Goal: Task Accomplishment & Management: Manage account settings

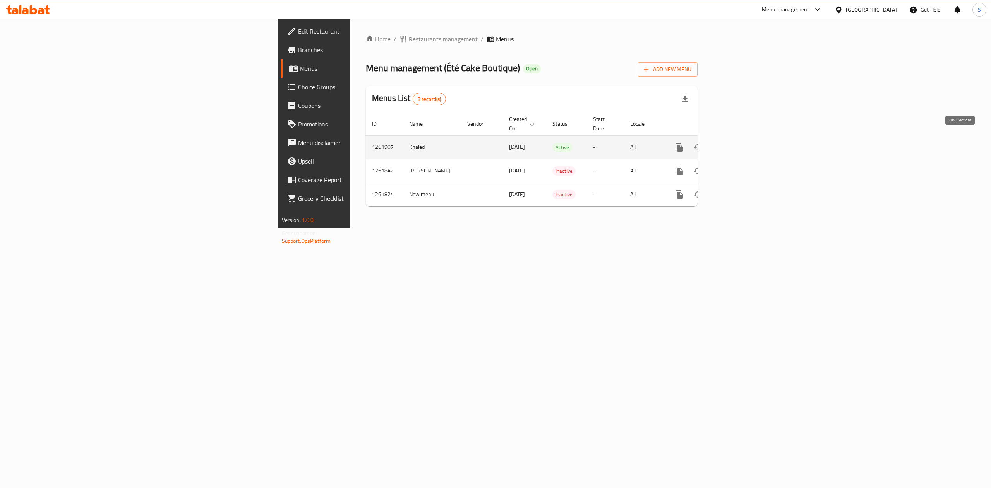
click at [744, 140] on link "enhanced table" at bounding box center [734, 147] width 19 height 19
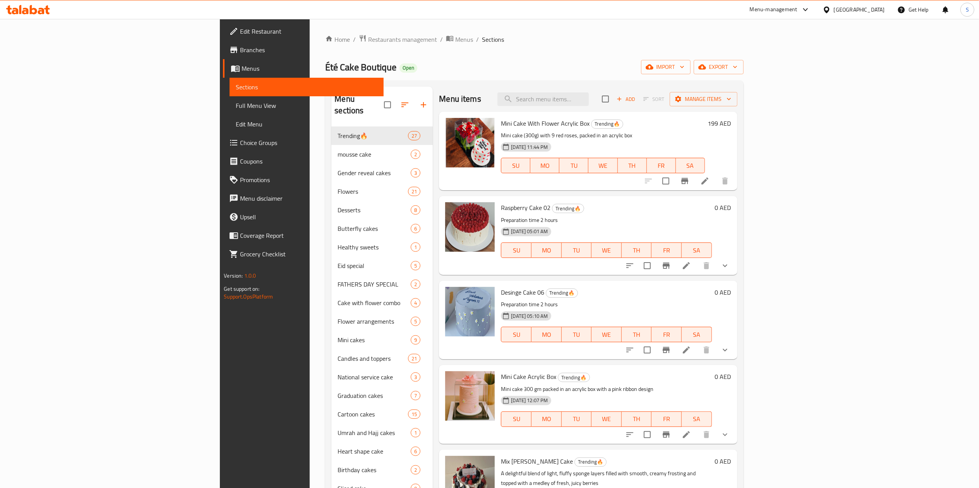
click at [223, 135] on link "Choice Groups" at bounding box center [303, 142] width 160 height 19
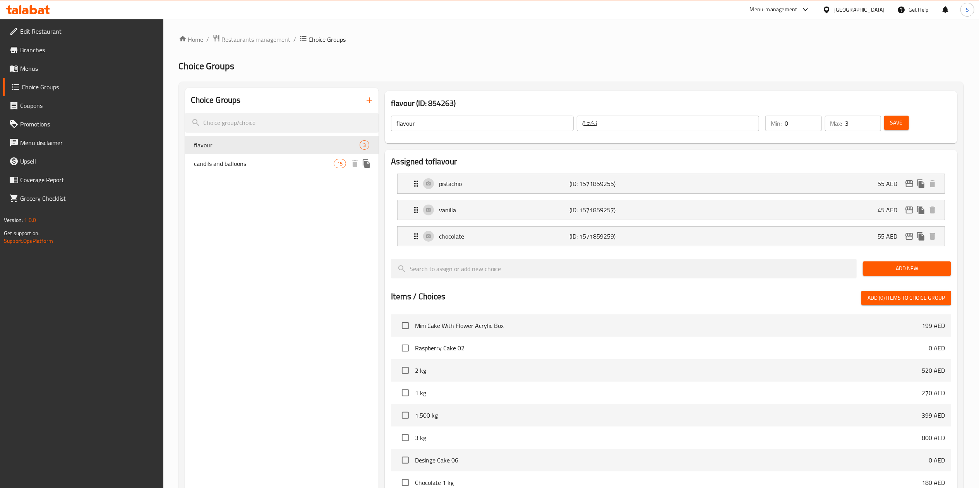
click at [291, 162] on span "candils and balloons" at bounding box center [264, 163] width 140 height 9
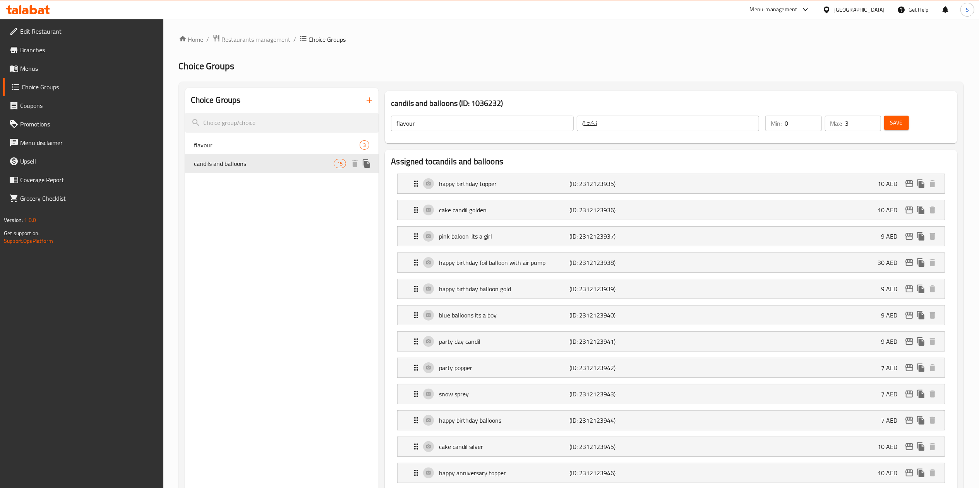
type input "candils and balloons"
type input "الشموع والبالونات"
type input "1"
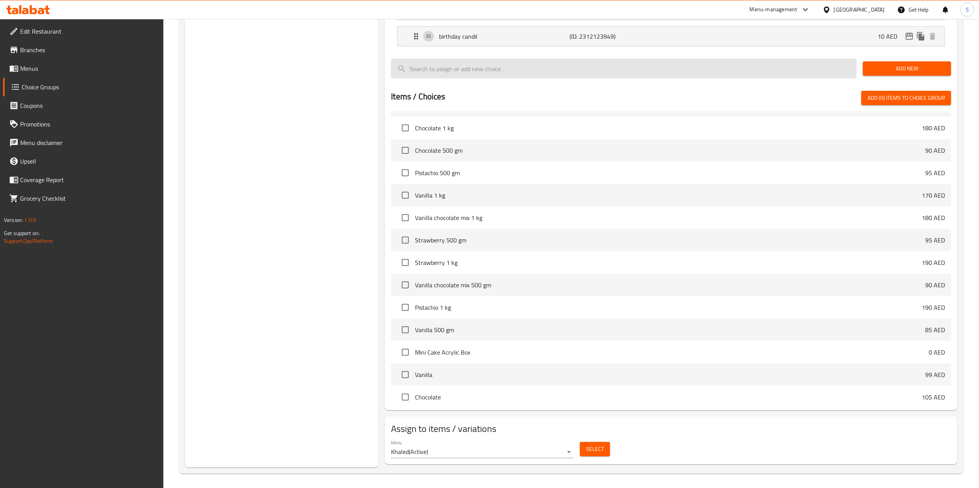
scroll to position [443, 0]
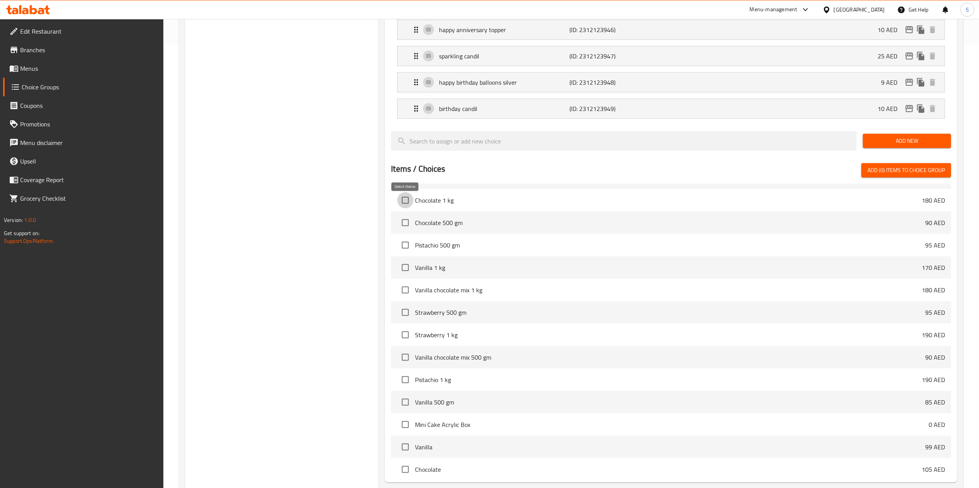
click at [411, 203] on input "checkbox" at bounding box center [405, 200] width 16 height 16
checkbox input "false"
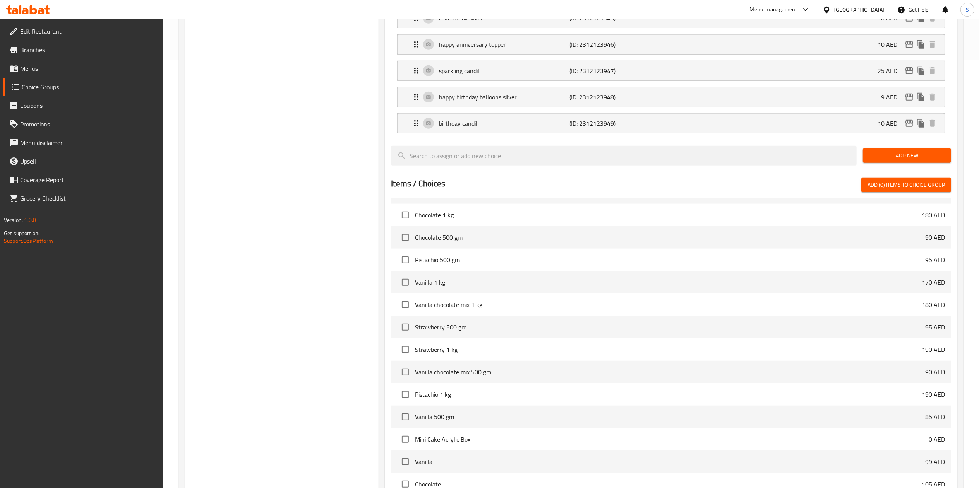
scroll to position [0, 0]
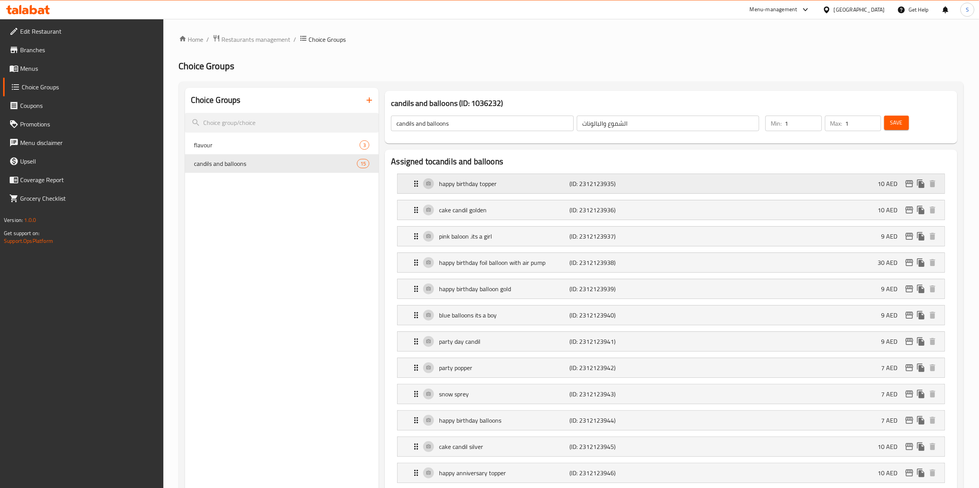
click at [416, 182] on icon "Expand" at bounding box center [415, 183] width 9 height 9
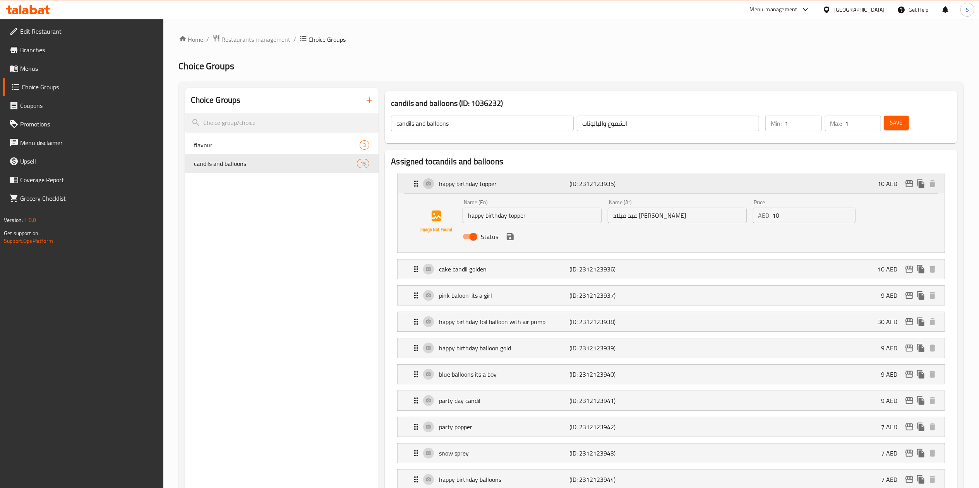
click at [419, 182] on icon "Expand" at bounding box center [415, 183] width 9 height 9
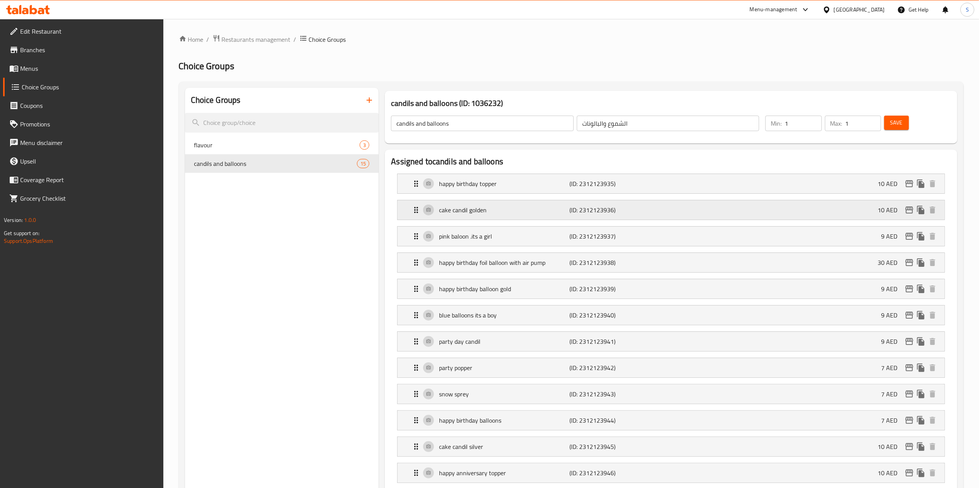
click at [414, 205] on div "cake candil golden (ID: 2312123936) 10 AED" at bounding box center [673, 209] width 524 height 19
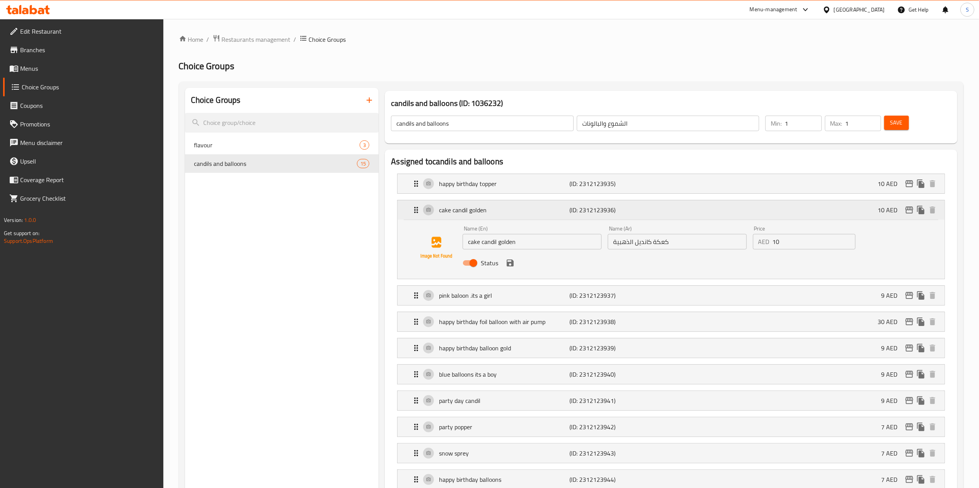
click at [414, 205] on div "cake candil golden (ID: 2312123936) 10 AED" at bounding box center [673, 209] width 524 height 19
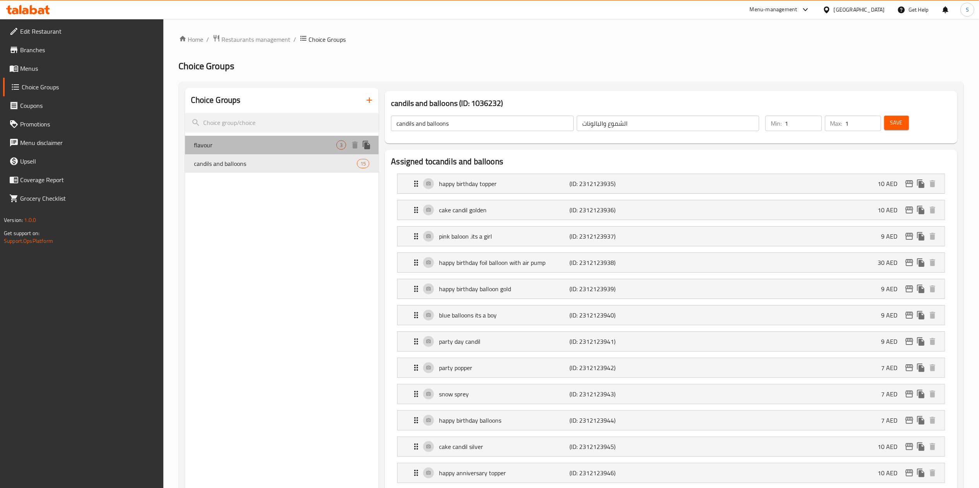
click at [321, 142] on span "flavour" at bounding box center [265, 144] width 142 height 9
type input "flavour"
type input "نكهة"
type input "0"
type input "3"
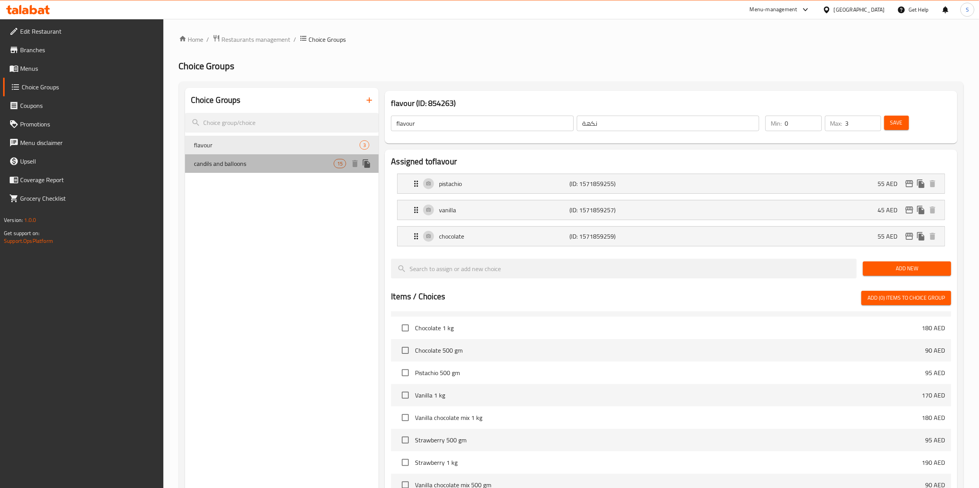
click at [326, 156] on div "candils and balloons 15" at bounding box center [282, 163] width 194 height 19
type input "candils and balloons"
type input "الشموع والبالونات"
type input "1"
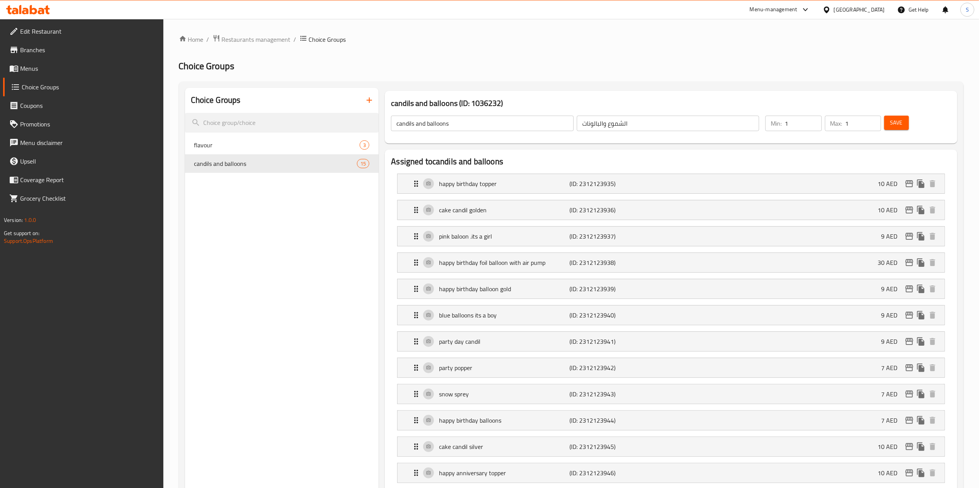
click at [55, 50] on span "Branches" at bounding box center [88, 49] width 137 height 9
click at [93, 37] on link "Edit Restaurant" at bounding box center [83, 31] width 160 height 19
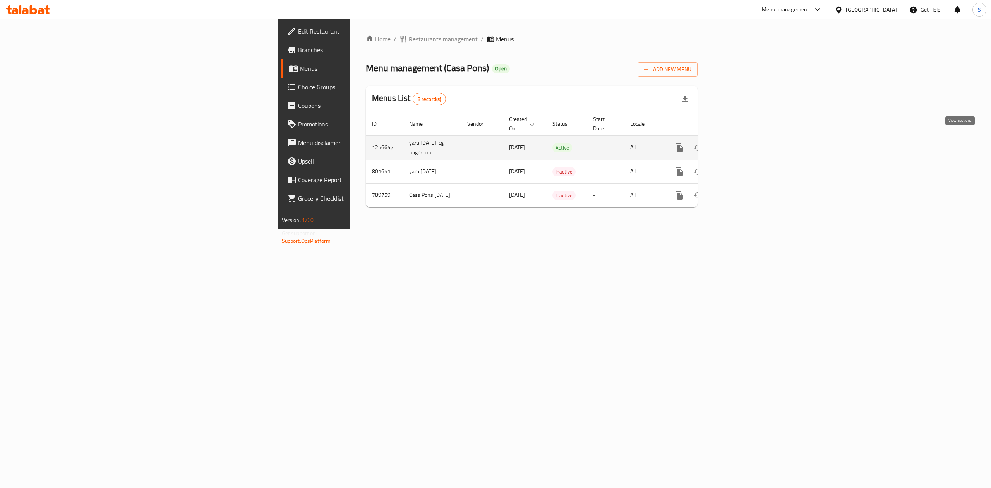
click at [739, 143] on icon "enhanced table" at bounding box center [734, 147] width 9 height 9
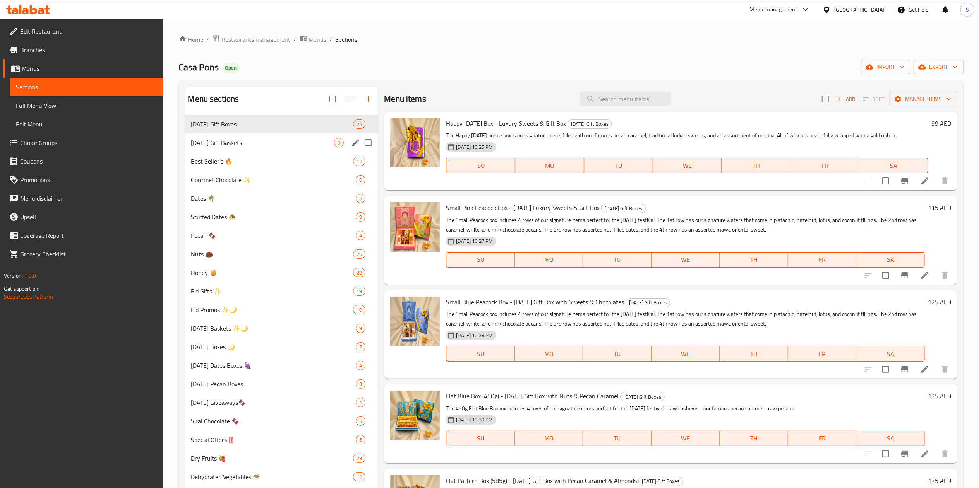
click at [286, 137] on div "[DATE] Gift Baskets 0" at bounding box center [281, 142] width 193 height 19
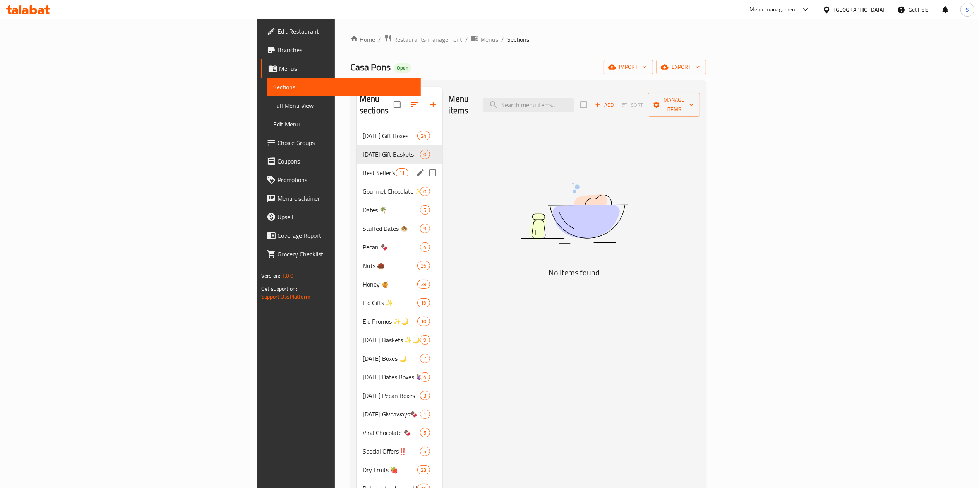
click at [363, 168] on span "Best Seller's 🔥" at bounding box center [379, 172] width 33 height 9
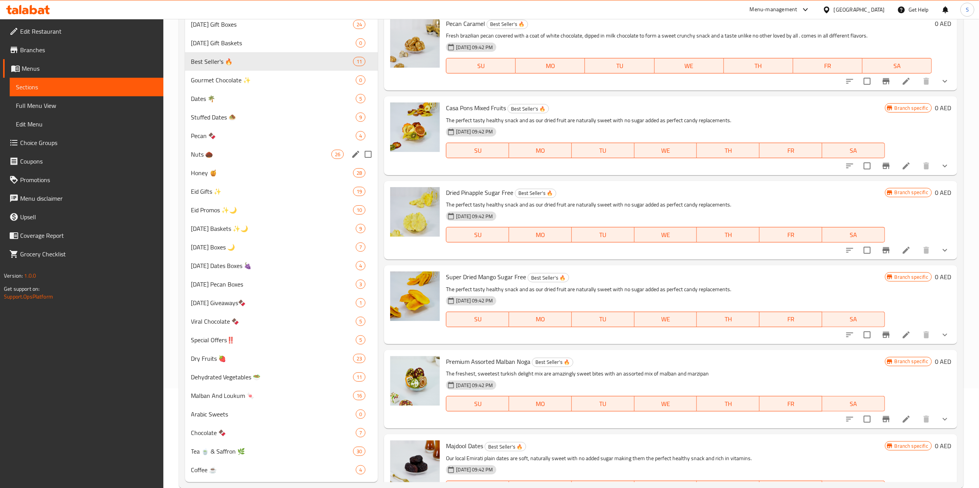
scroll to position [116, 0]
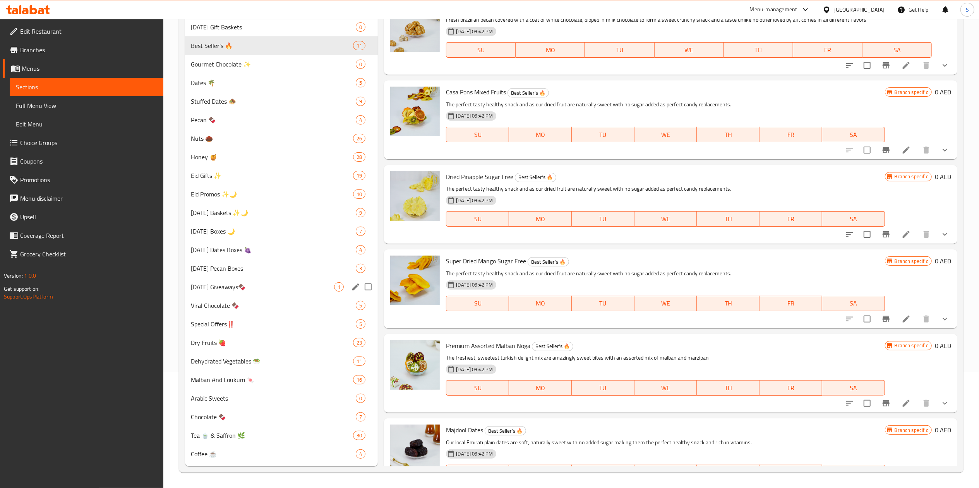
click at [253, 281] on div "[DATE] Giveaways🍫 1" at bounding box center [281, 287] width 193 height 19
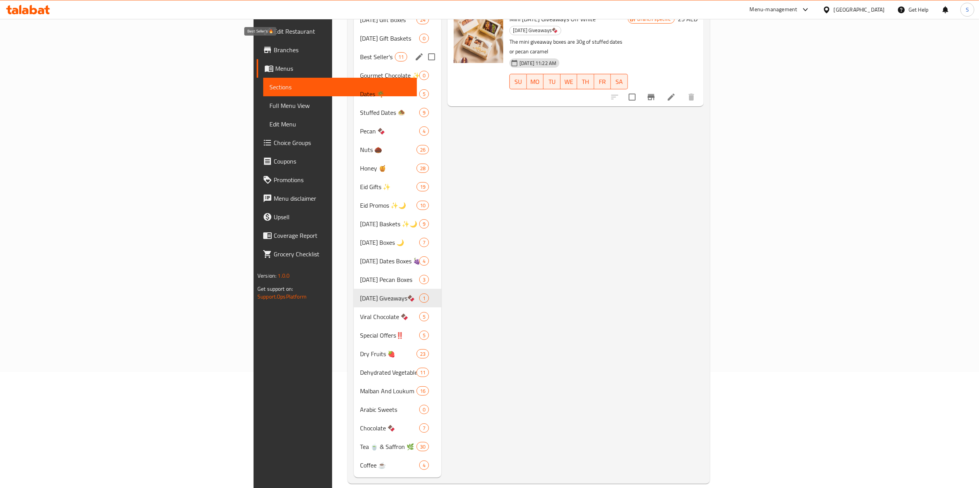
click at [354, 48] on div "Best Seller's 🔥 11" at bounding box center [397, 57] width 87 height 19
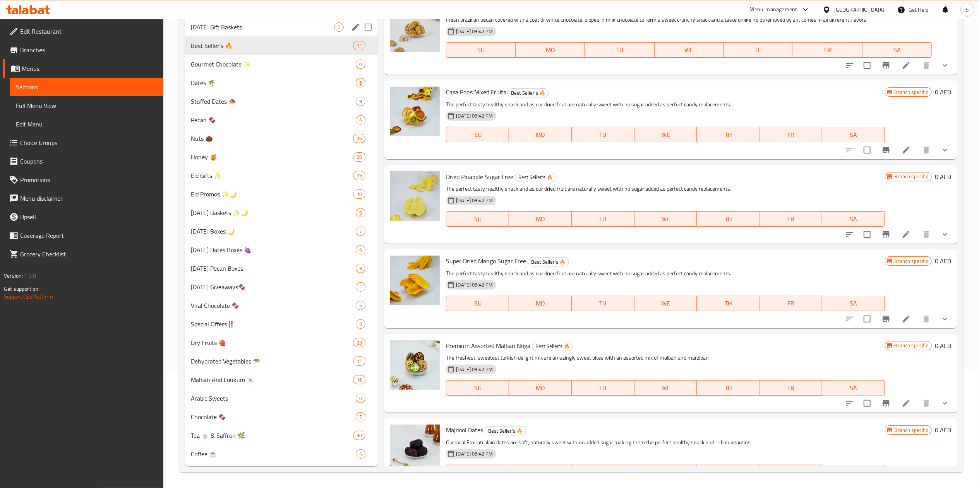
click at [243, 25] on span "[DATE] Gift Baskets" at bounding box center [262, 26] width 143 height 9
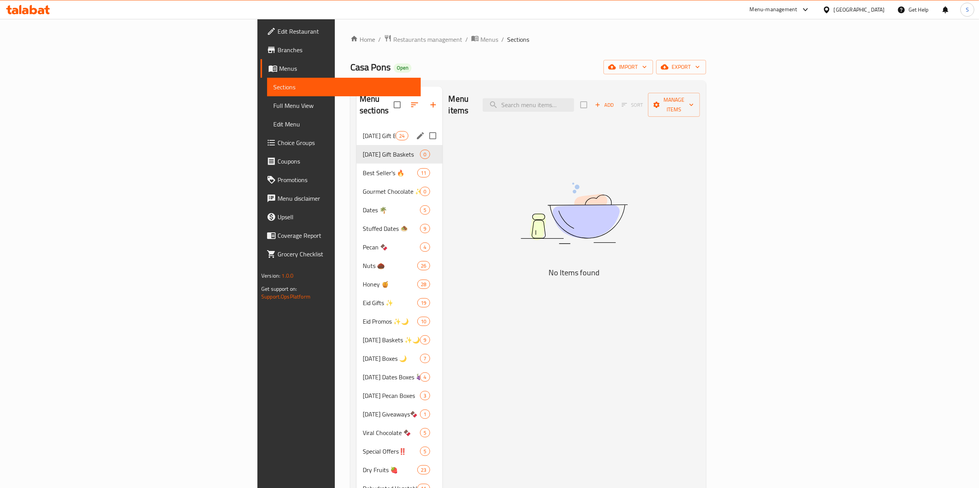
click at [363, 131] on span "[DATE] Gift Boxes" at bounding box center [379, 135] width 33 height 9
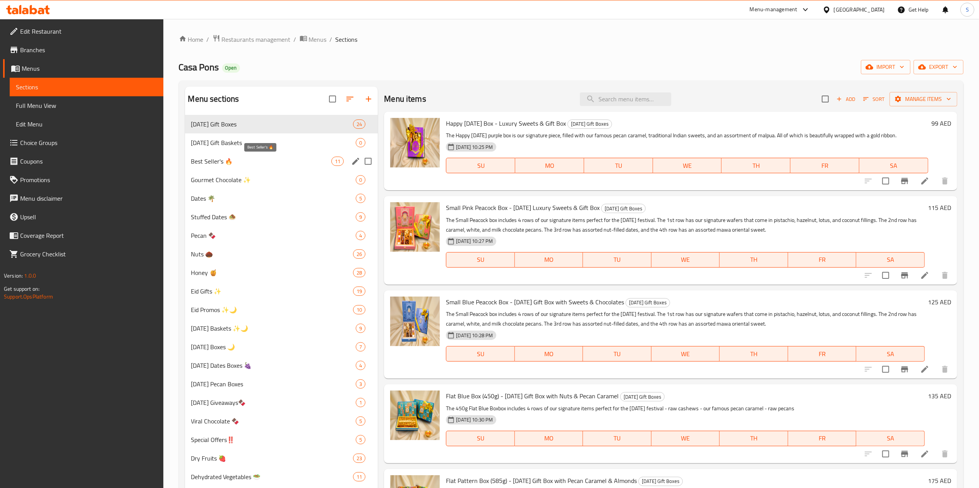
click at [286, 158] on span "Best Seller's 🔥" at bounding box center [261, 161] width 140 height 9
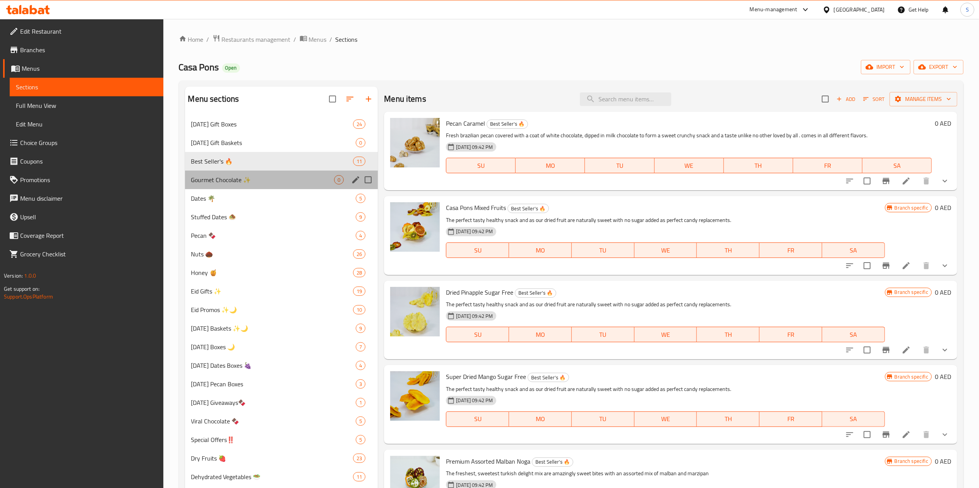
click at [269, 186] on div "Gourmet Chocolate ✨ 0" at bounding box center [281, 180] width 193 height 19
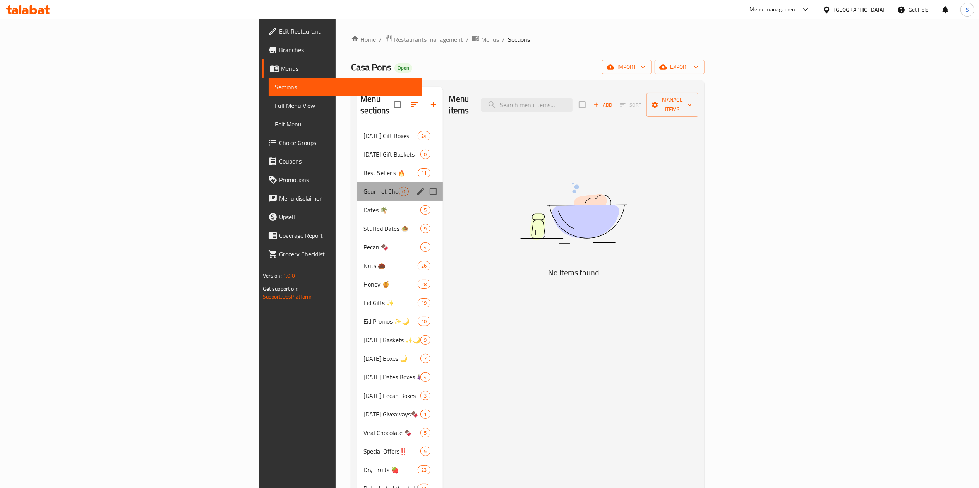
click at [357, 185] on div "Gourmet Chocolate ✨ 0" at bounding box center [399, 191] width 85 height 19
click at [357, 201] on div "Dates 🌴 5" at bounding box center [399, 210] width 85 height 19
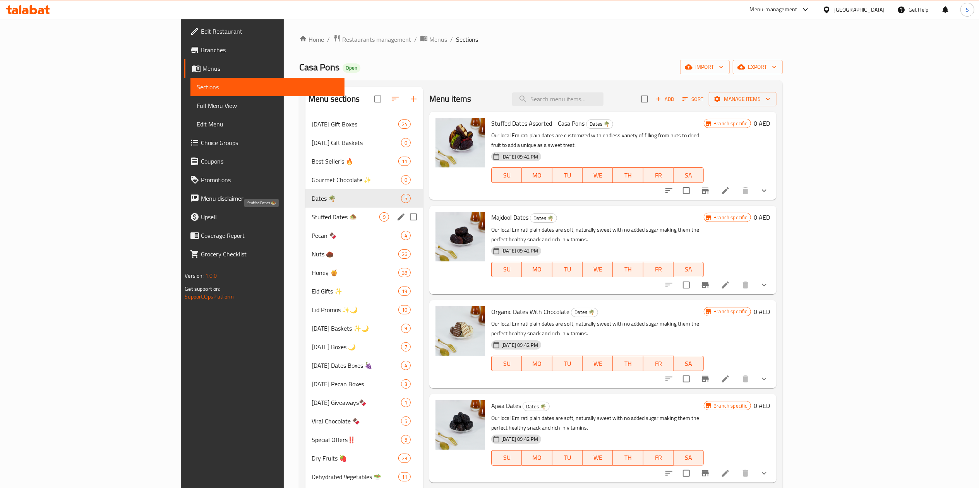
click at [311, 216] on span "Stuffed Dates 🧆" at bounding box center [345, 216] width 68 height 9
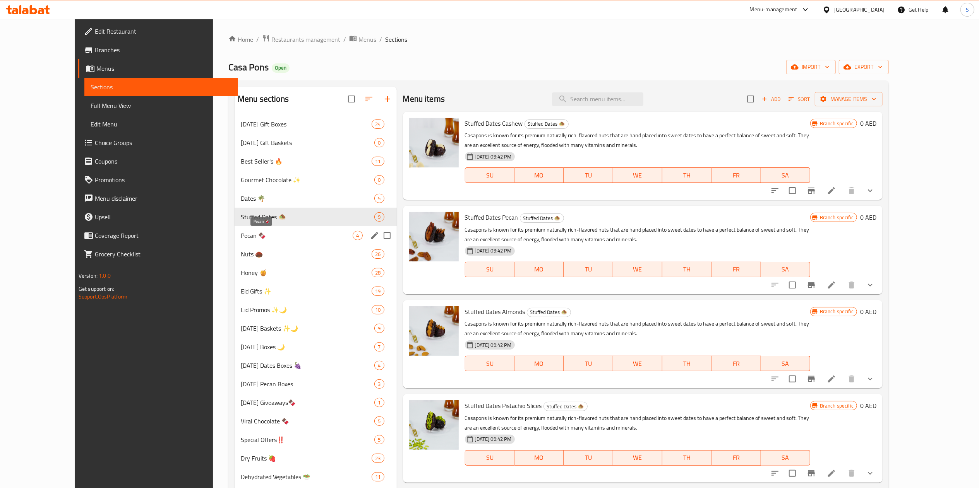
click at [286, 235] on span "Pecan 🍫" at bounding box center [297, 235] width 112 height 9
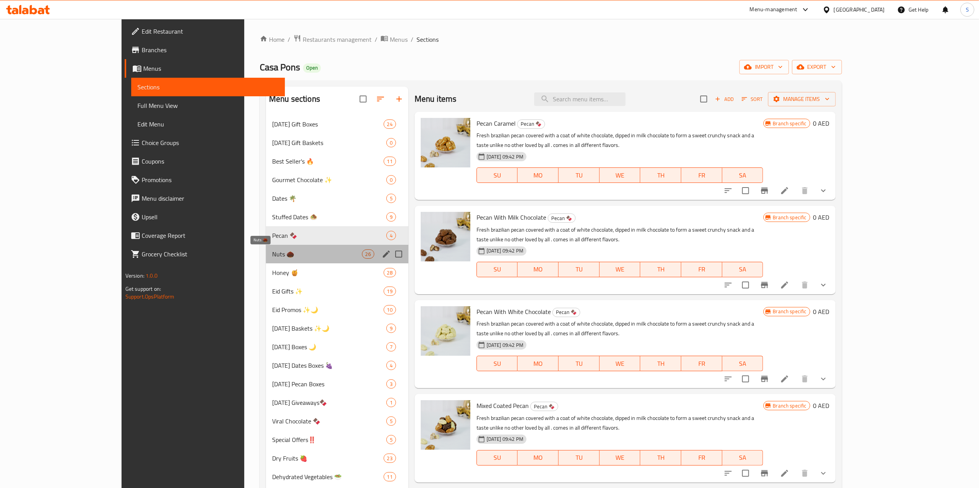
click at [279, 255] on span "Nuts 🌰" at bounding box center [317, 254] width 90 height 9
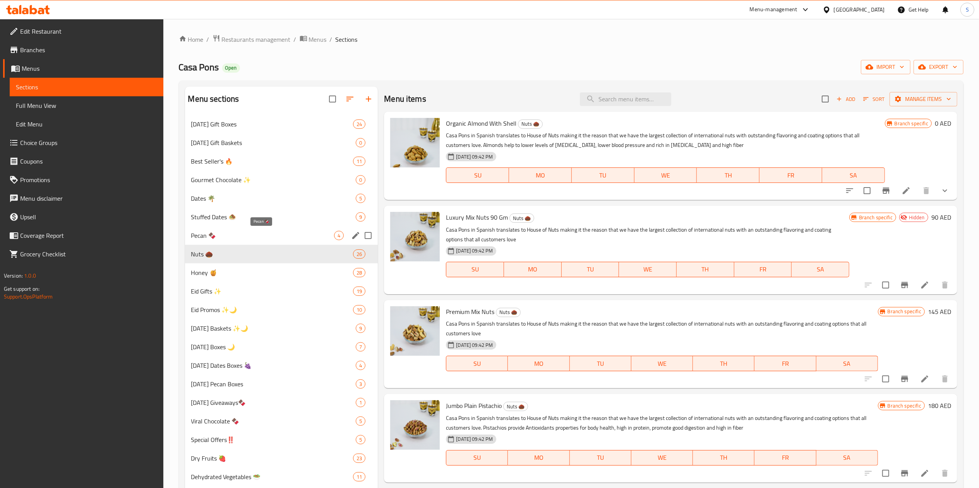
click at [279, 233] on span "Pecan 🍫" at bounding box center [262, 235] width 143 height 9
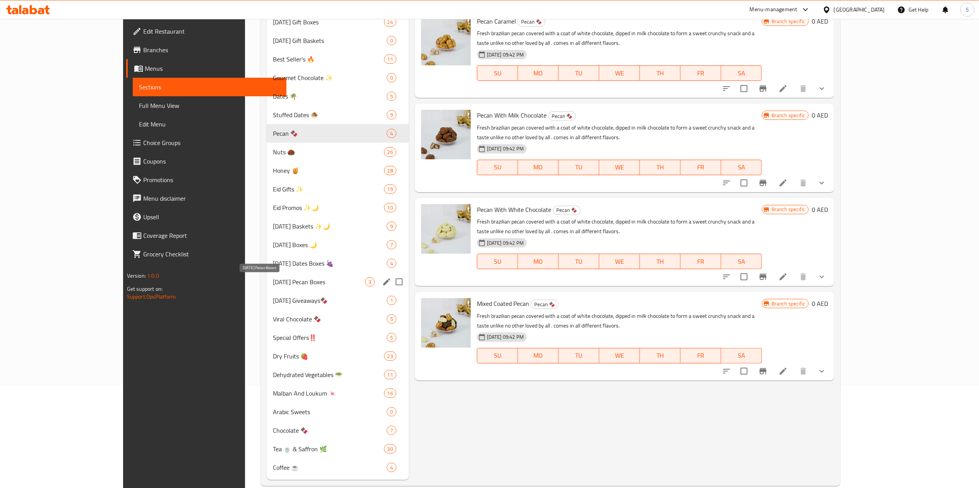
scroll to position [116, 0]
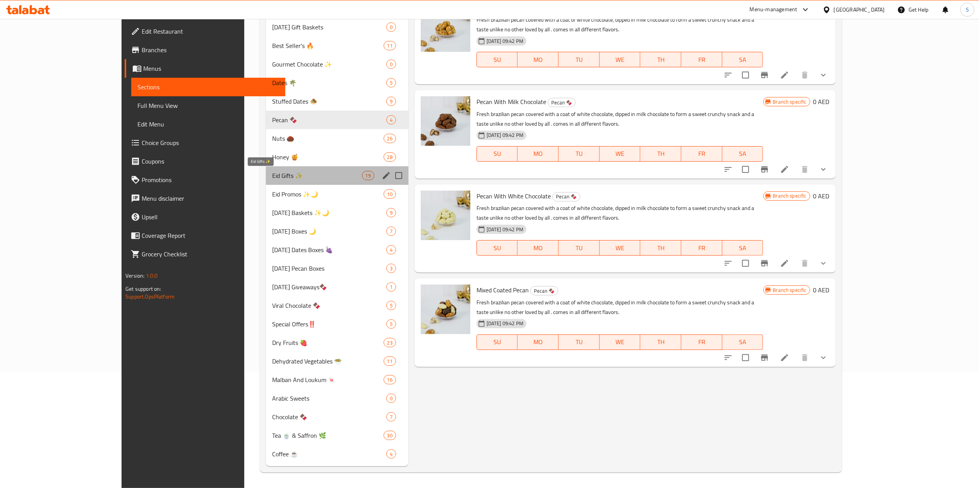
click at [272, 173] on span "Eid Gifts ✨" at bounding box center [317, 175] width 90 height 9
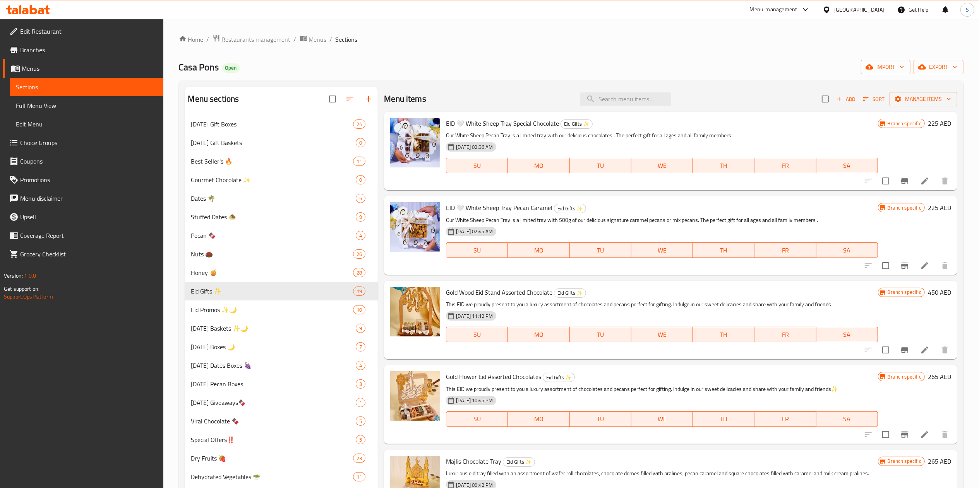
click at [243, 52] on div "Home / Restaurants management / Menus / Sections Casa Pons Open import export M…" at bounding box center [571, 311] width 784 height 554
click at [245, 44] on span "Restaurants management" at bounding box center [256, 39] width 69 height 9
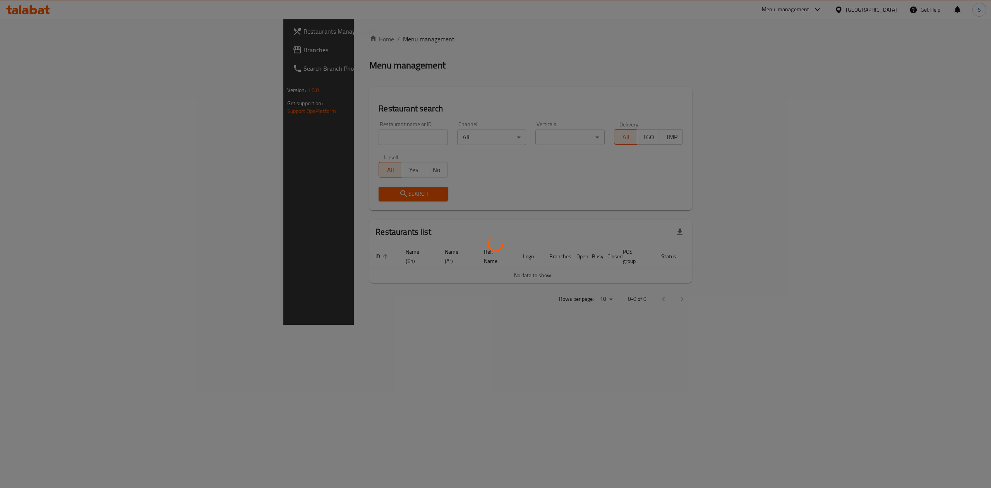
click at [268, 132] on div at bounding box center [495, 244] width 991 height 488
click at [263, 137] on div at bounding box center [495, 244] width 991 height 488
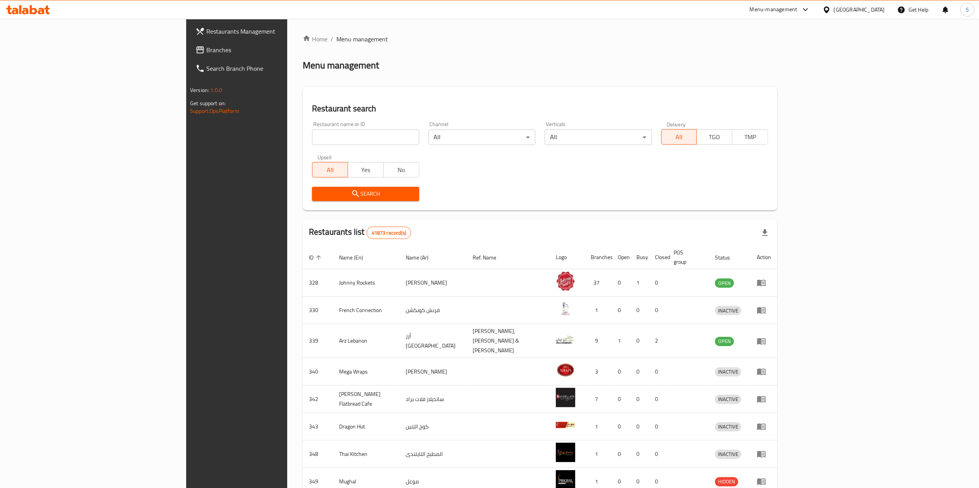
click at [312, 137] on input "search" at bounding box center [365, 137] width 107 height 15
type input "bayara"
click button "Search" at bounding box center [365, 194] width 107 height 14
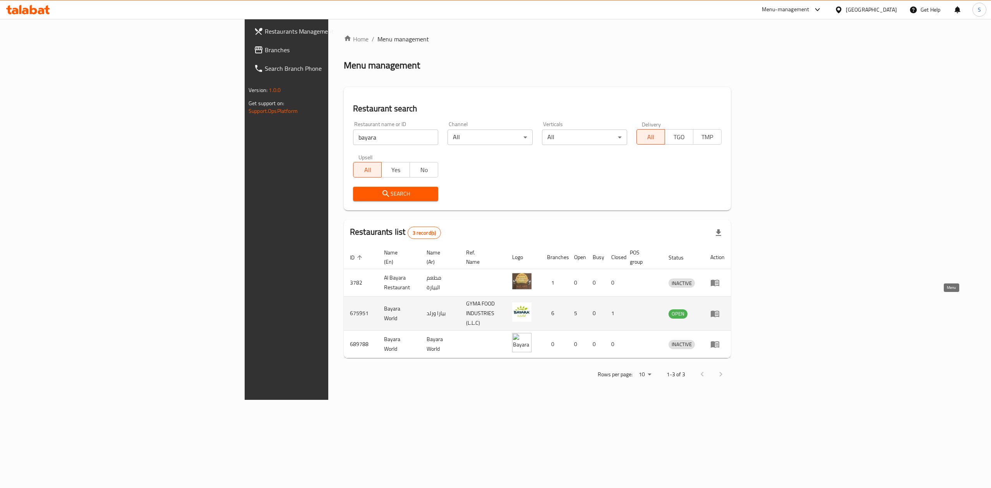
click at [719, 309] on icon "enhanced table" at bounding box center [714, 313] width 9 height 9
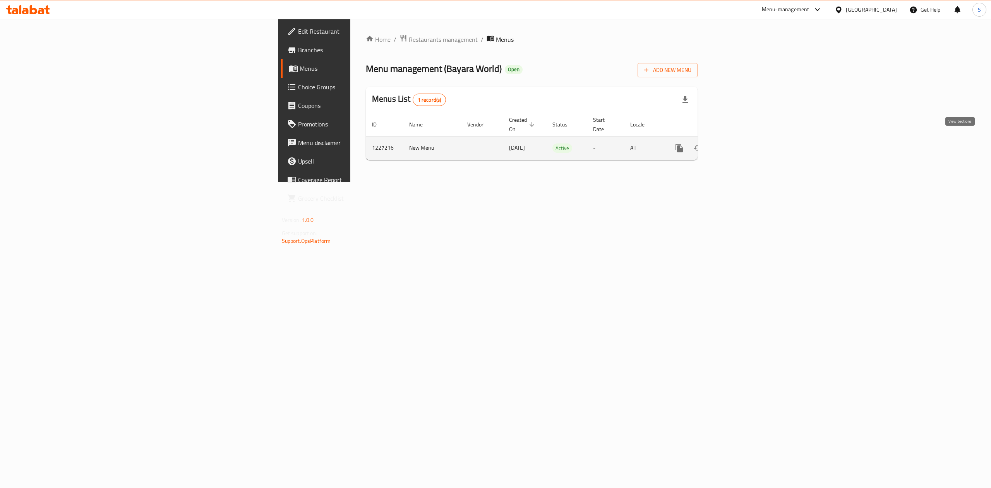
click at [739, 144] on icon "enhanced table" at bounding box center [734, 148] width 9 height 9
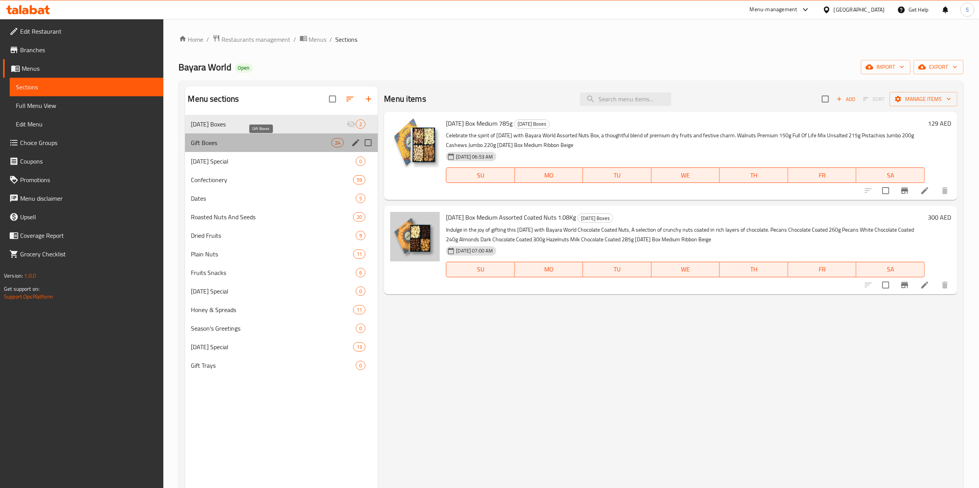
click at [262, 147] on span "Gift Boxes" at bounding box center [261, 142] width 140 height 9
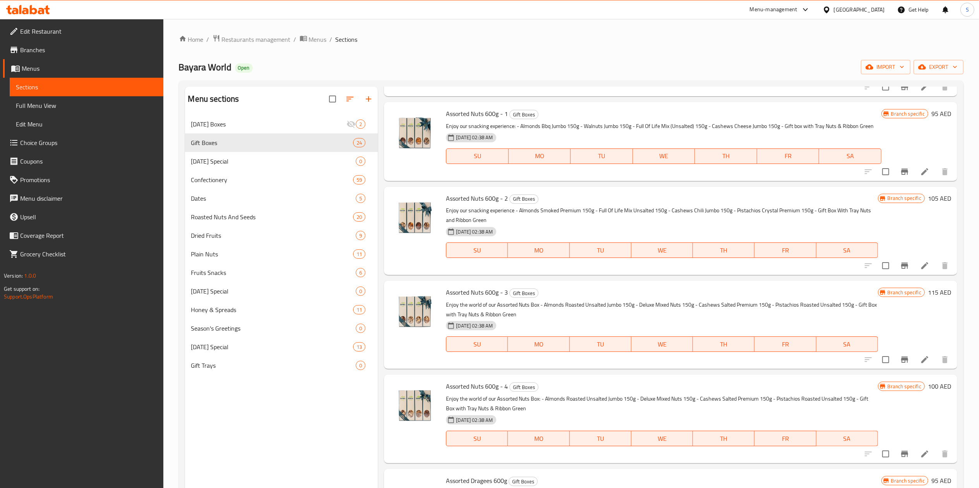
scroll to position [1625, 0]
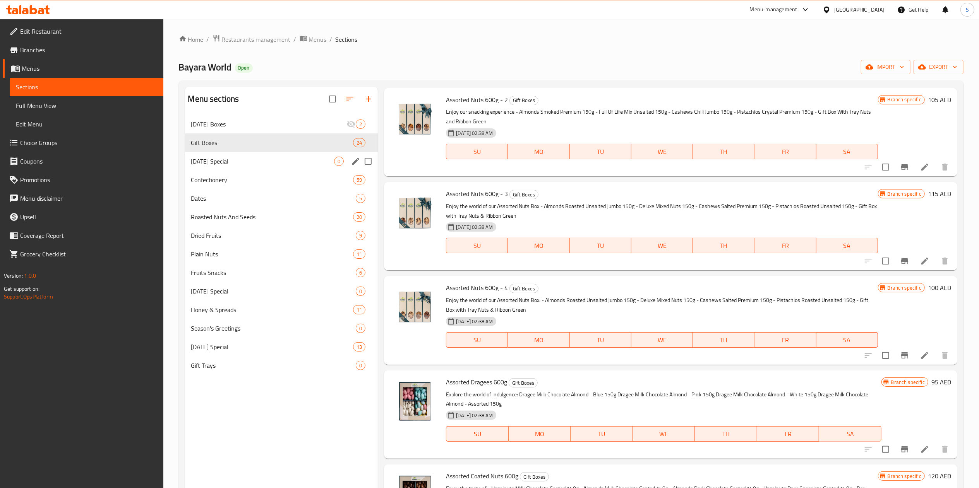
click at [287, 166] on span "[DATE] Special" at bounding box center [262, 161] width 143 height 9
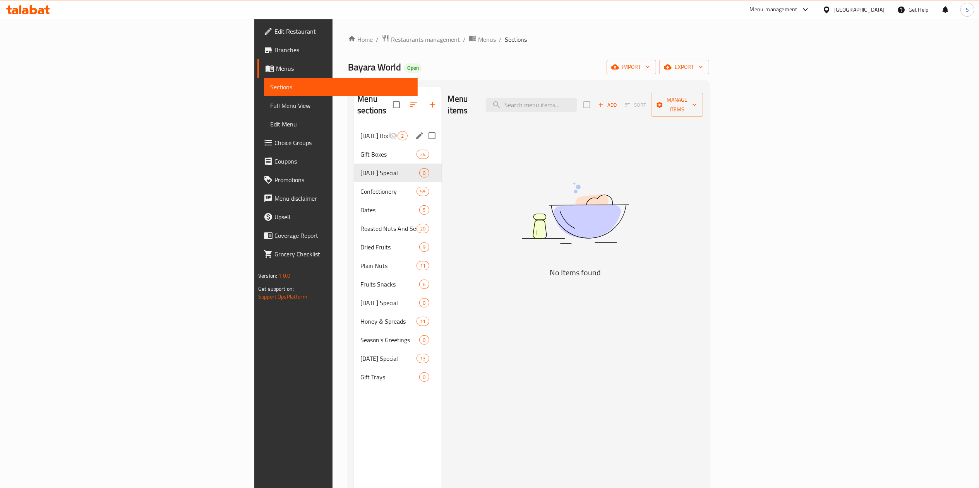
click at [354, 130] on div "[DATE] Boxes 2" at bounding box center [397, 136] width 87 height 19
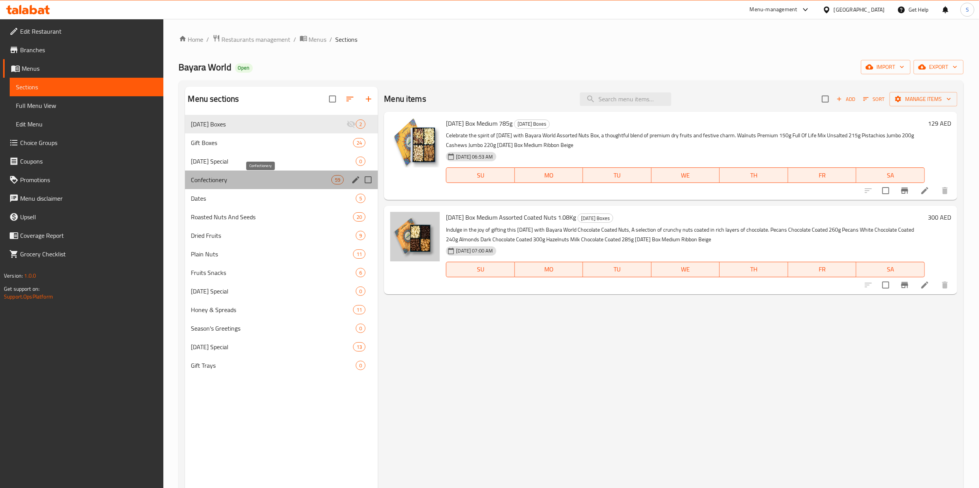
click at [244, 180] on span "Confectionery" at bounding box center [261, 179] width 140 height 9
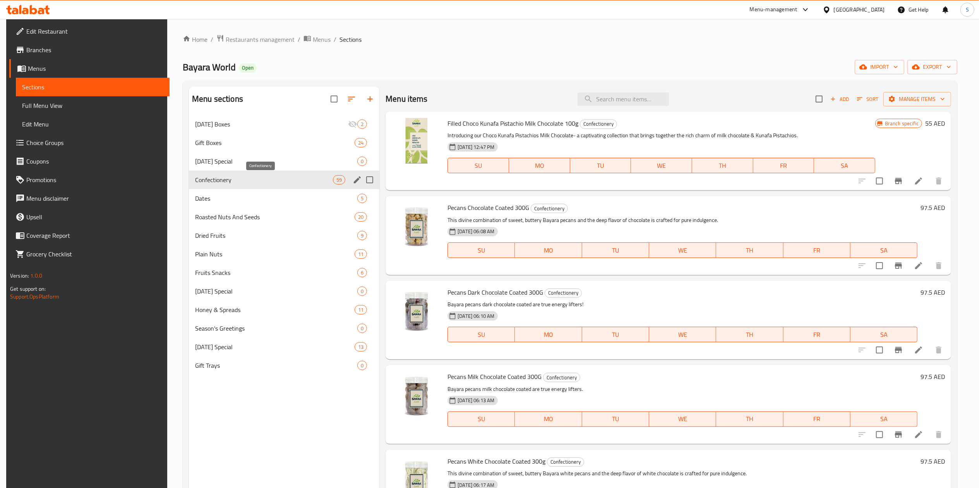
click at [251, 176] on span "Confectionery" at bounding box center [264, 179] width 138 height 9
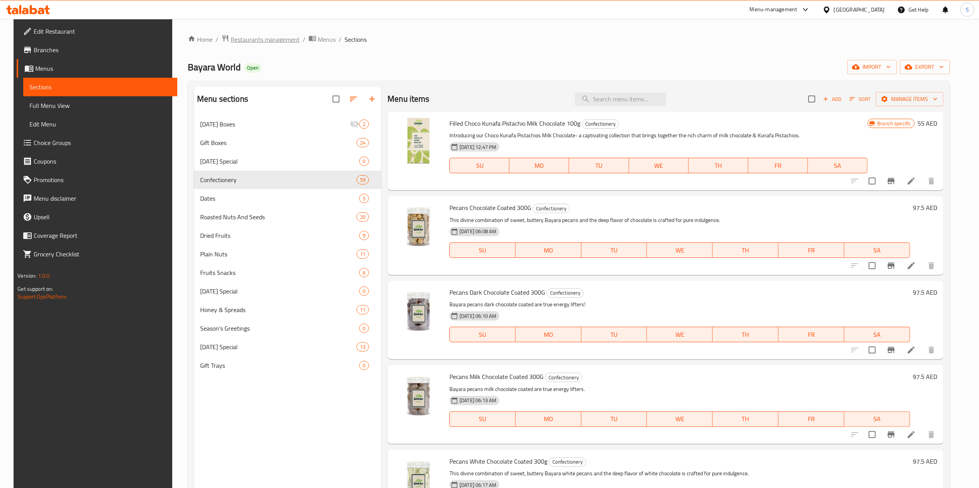
click at [248, 37] on span "Restaurants management" at bounding box center [265, 39] width 69 height 9
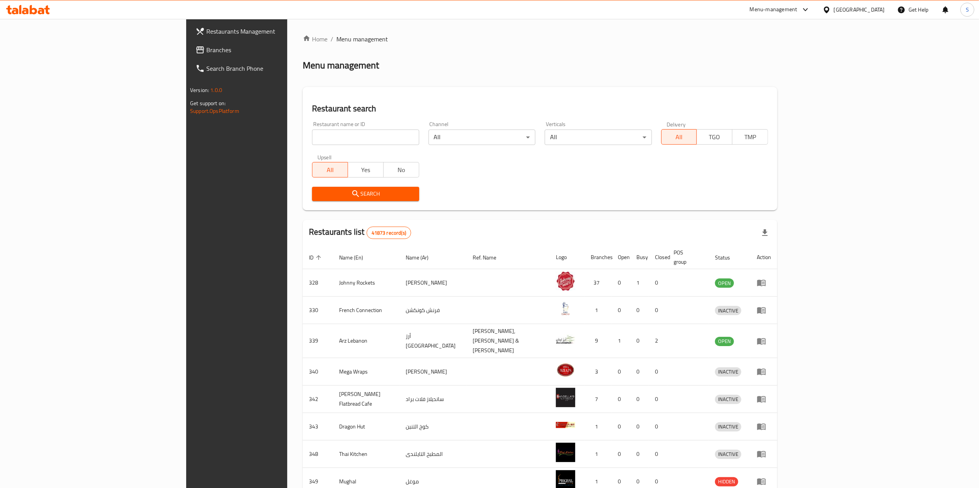
click at [312, 142] on input "search" at bounding box center [365, 137] width 107 height 15
click button "Search" at bounding box center [365, 194] width 107 height 14
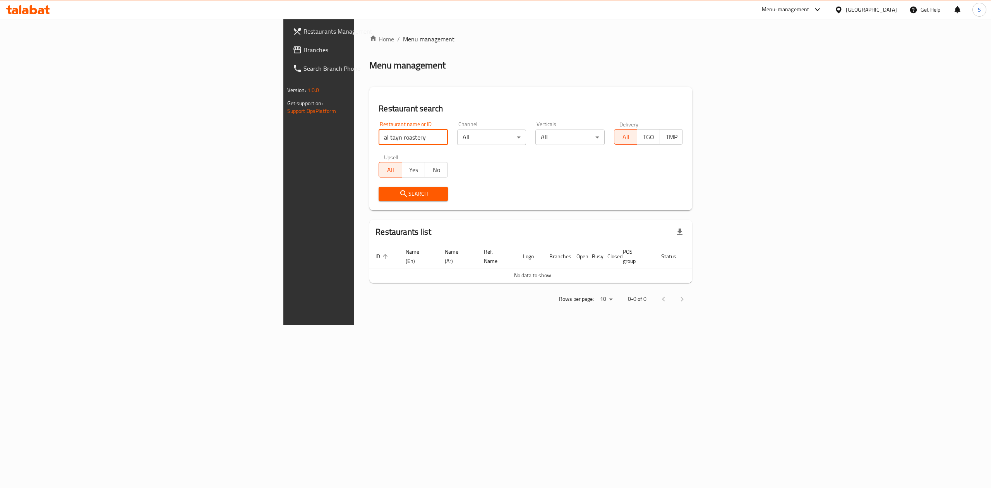
click at [378, 140] on input "al tayn roastery" at bounding box center [412, 137] width 69 height 15
click button "Search" at bounding box center [412, 194] width 69 height 14
drag, startPoint x: 214, startPoint y: 135, endPoint x: 178, endPoint y: 137, distance: 35.7
click at [354, 137] on div "Home / Menu management Menu management Restaurant search Restaurant name or ID …" at bounding box center [531, 172] width 354 height 306
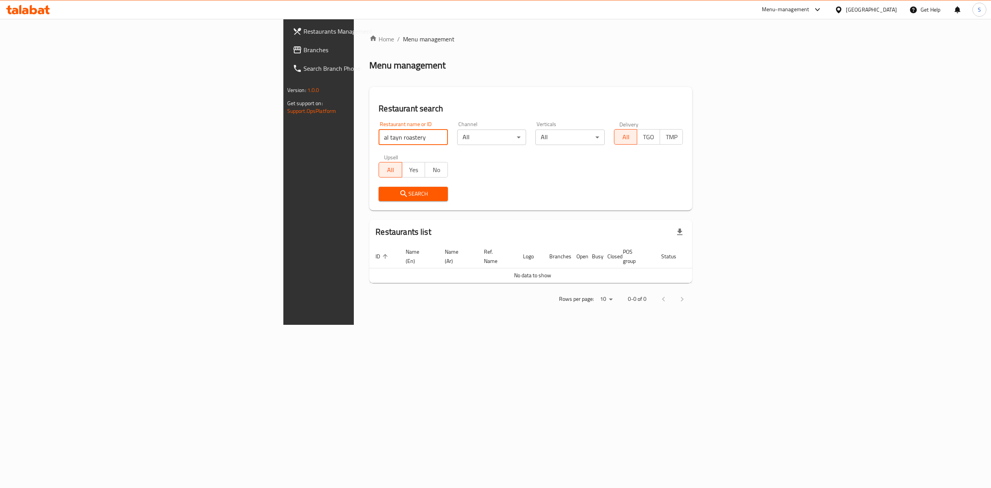
click at [378, 138] on input "al tayn roastery" at bounding box center [412, 137] width 69 height 15
drag, startPoint x: 200, startPoint y: 138, endPoint x: 194, endPoint y: 138, distance: 6.6
click at [378, 138] on input "al tayn roastery" at bounding box center [412, 137] width 69 height 15
type input "tayn roastery"
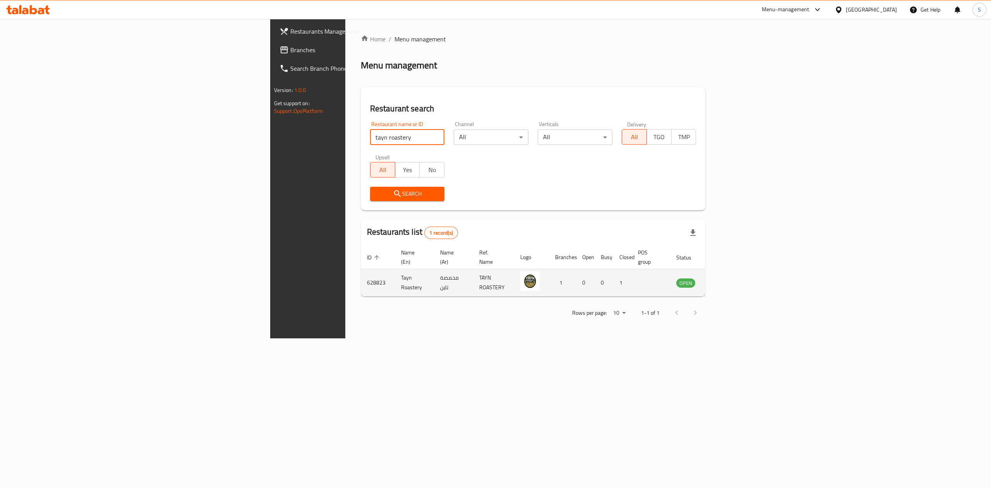
click at [731, 278] on link "enhanced table" at bounding box center [724, 282] width 14 height 9
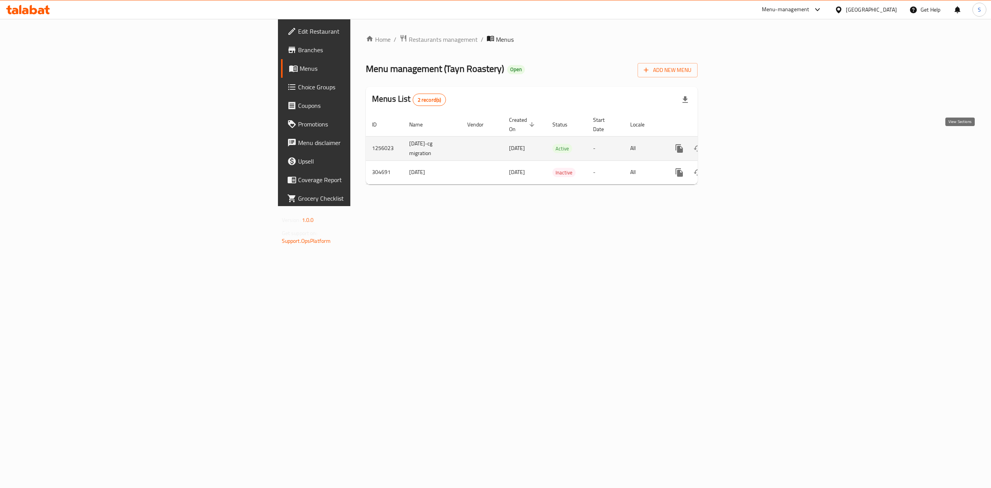
click at [739, 144] on icon "enhanced table" at bounding box center [734, 148] width 9 height 9
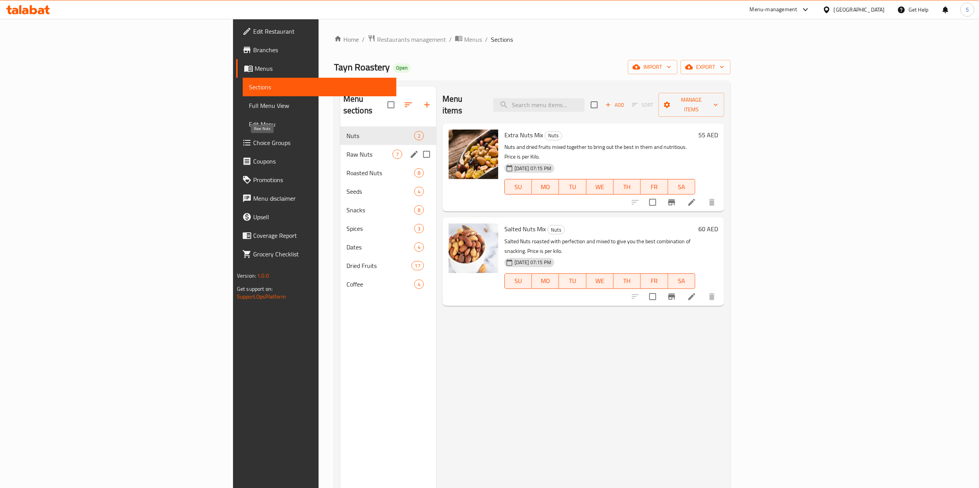
click at [346, 150] on span "Raw Nuts" at bounding box center [369, 154] width 46 height 9
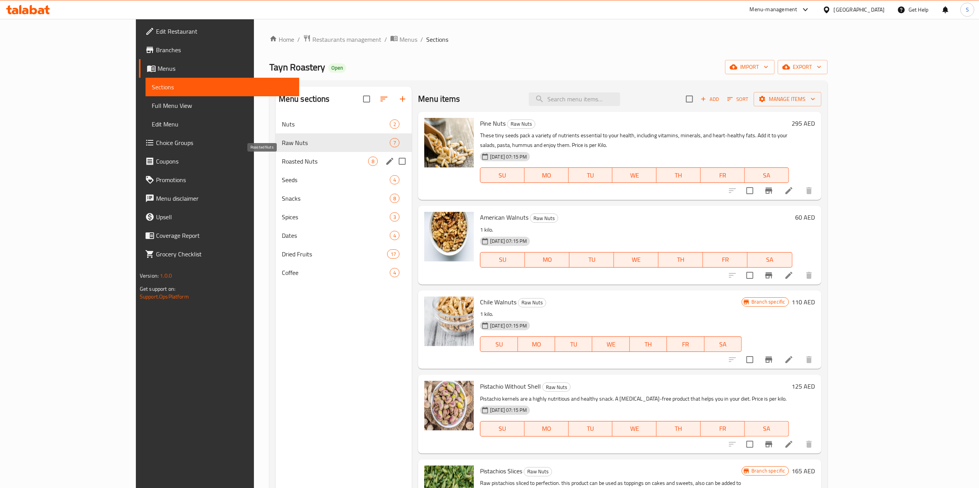
click at [275, 170] on div "Roasted Nuts 8" at bounding box center [343, 161] width 136 height 19
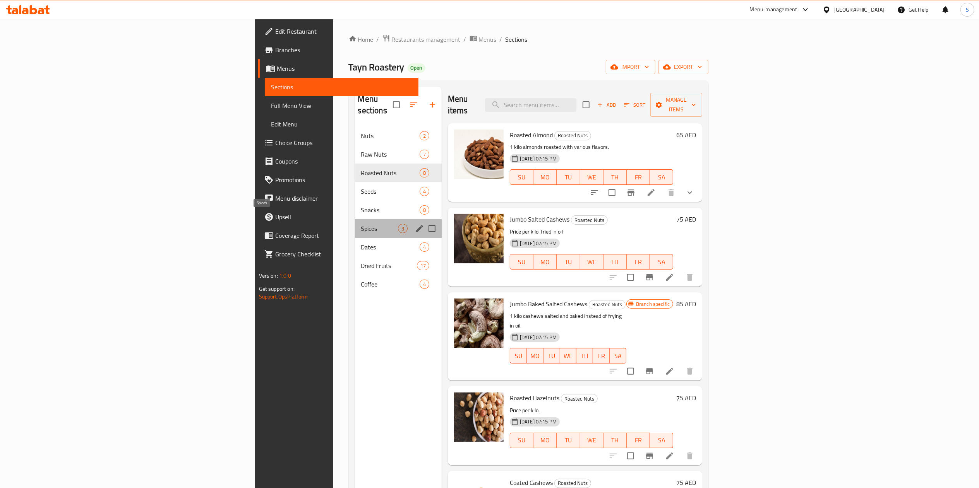
click at [361, 224] on span "Spices" at bounding box center [379, 228] width 37 height 9
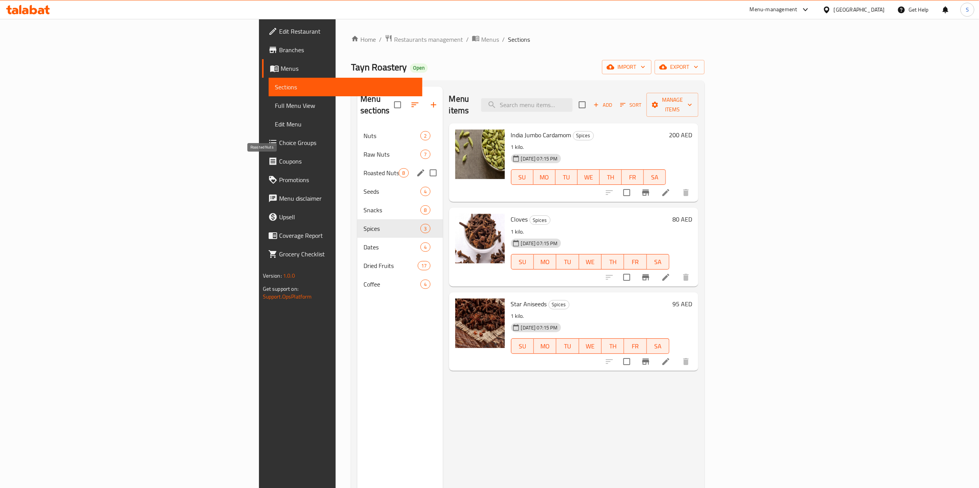
click at [363, 168] on span "Roasted Nuts" at bounding box center [380, 172] width 35 height 9
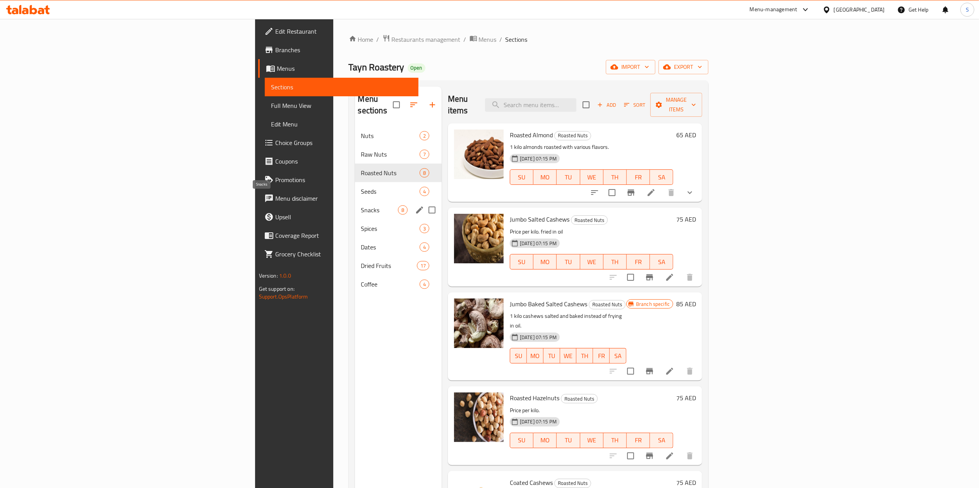
click at [361, 187] on span "Seeds" at bounding box center [390, 191] width 58 height 9
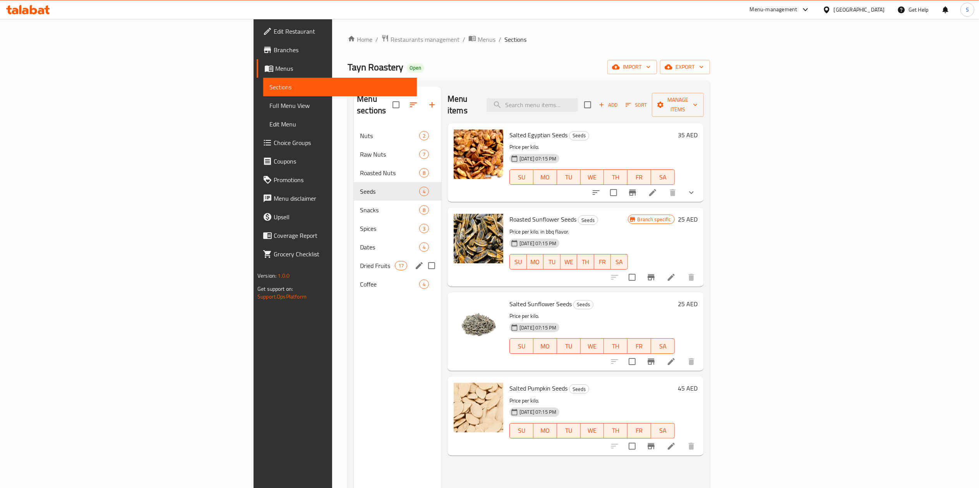
click at [360, 243] on span "Dates" at bounding box center [389, 247] width 59 height 9
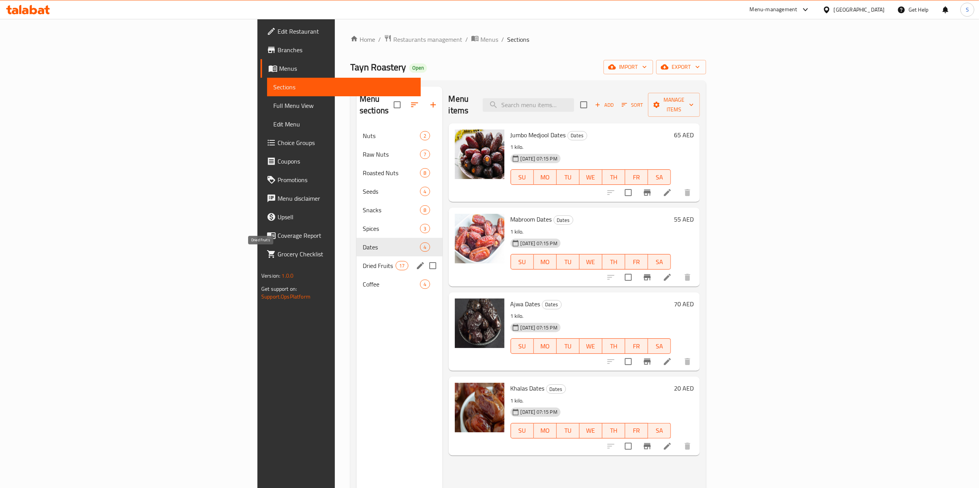
click at [363, 261] on span "Dried Fruits" at bounding box center [379, 265] width 33 height 9
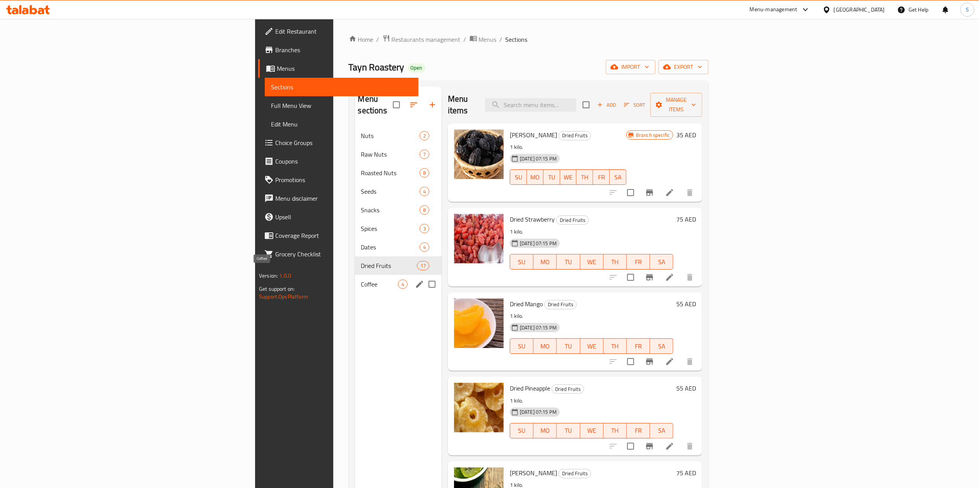
click at [361, 280] on span "Coffee" at bounding box center [379, 284] width 37 height 9
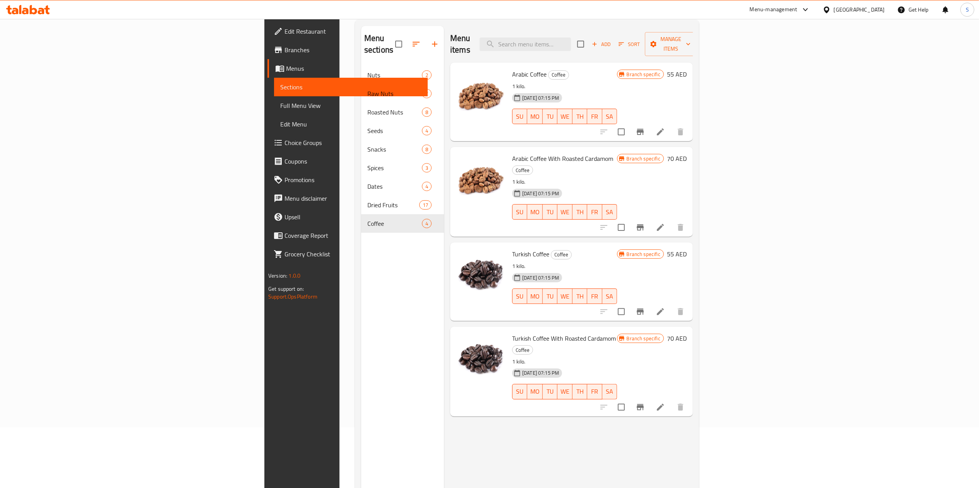
scroll to position [109, 0]
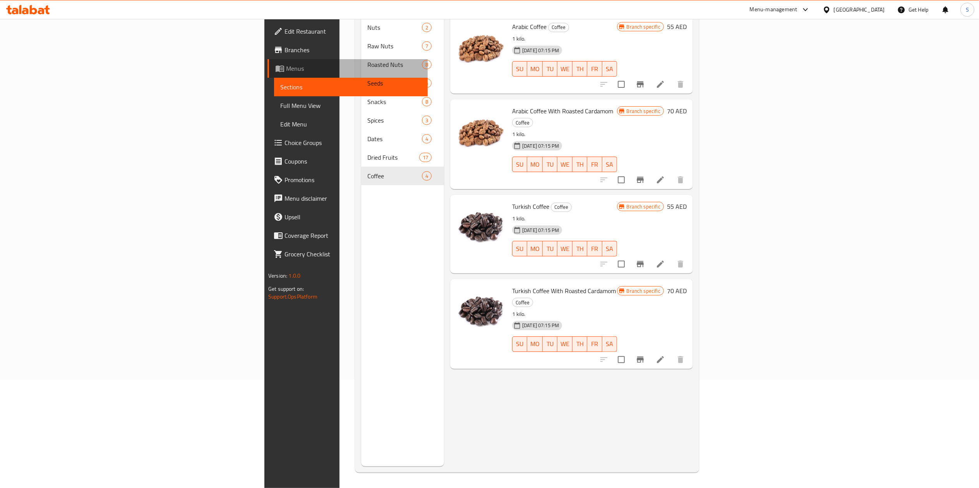
click at [286, 67] on span "Menus" at bounding box center [353, 68] width 135 height 9
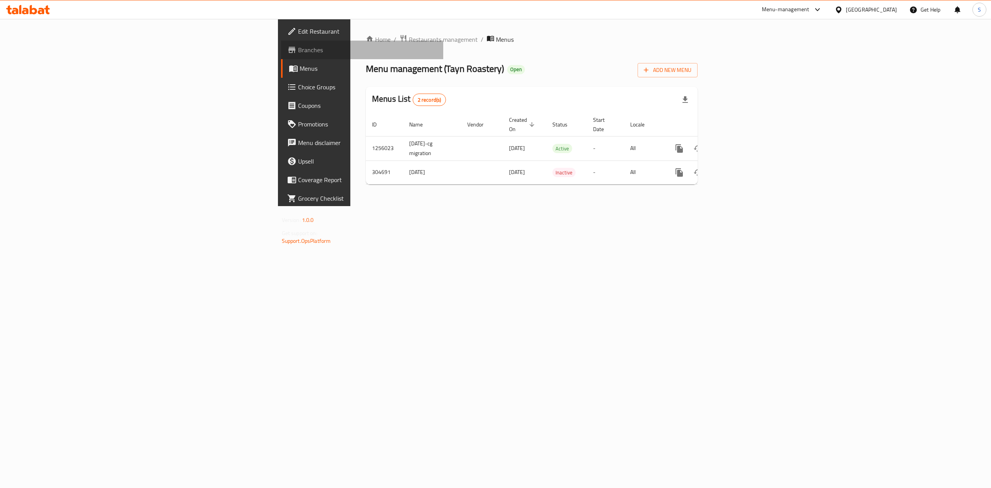
click at [281, 44] on link "Branches" at bounding box center [362, 50] width 163 height 19
